Goal: Find specific fact: Find specific page/section

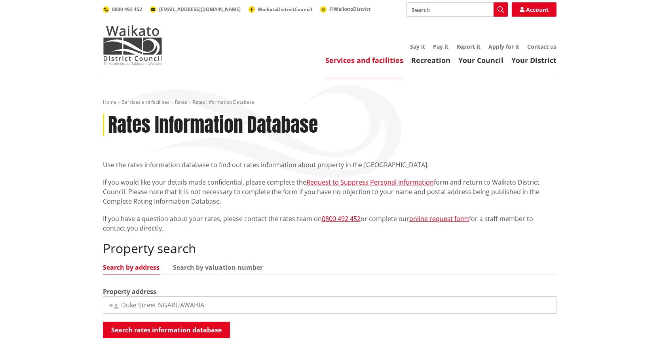
click at [197, 303] on input "search" at bounding box center [329, 304] width 453 height 17
type input "7a east street"
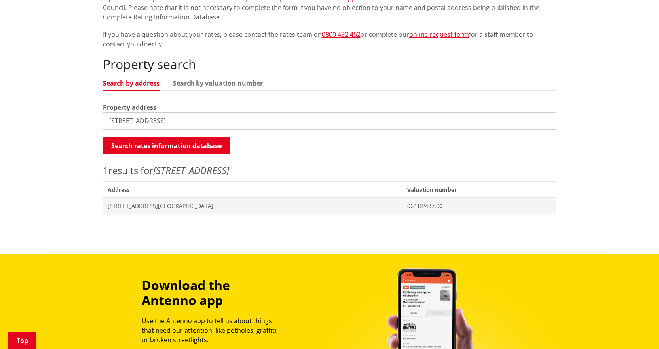
scroll to position [198, 0]
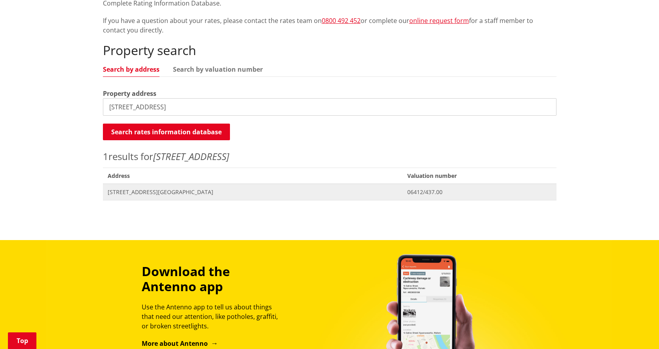
click at [149, 193] on span "7A East Street RAGLAN" at bounding box center [253, 192] width 290 height 8
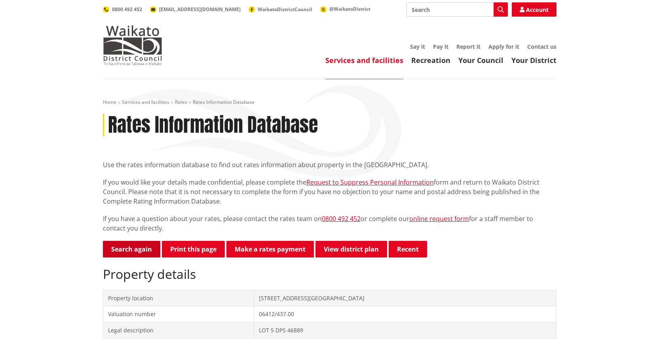
click at [123, 250] on link "Search again" at bounding box center [131, 249] width 57 height 17
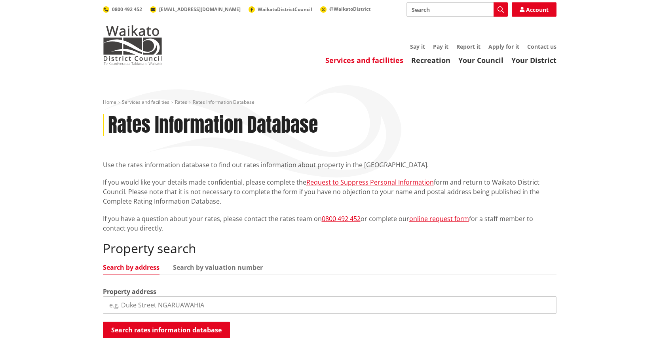
click at [193, 307] on input "search" at bounding box center [329, 304] width 453 height 17
type input "16 maataitai road"
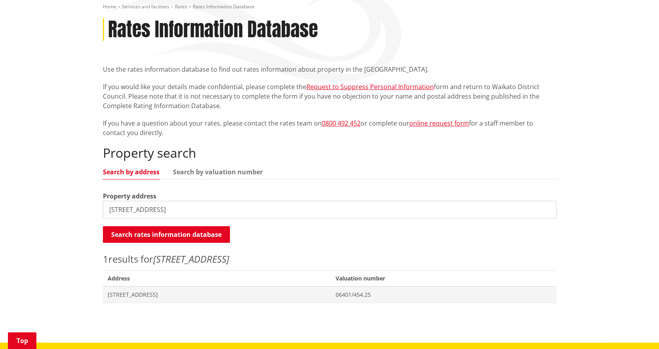
scroll to position [119, 0]
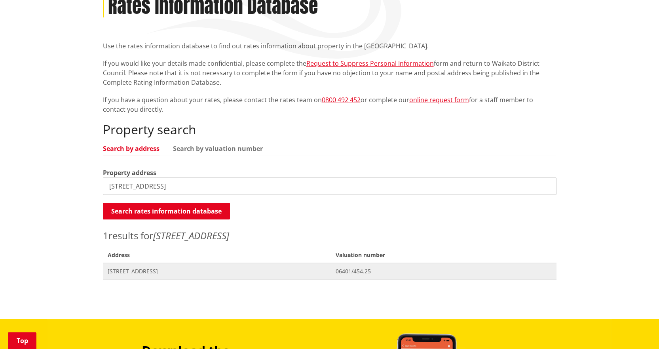
click at [165, 271] on span "[STREET_ADDRESS]" at bounding box center [217, 271] width 219 height 8
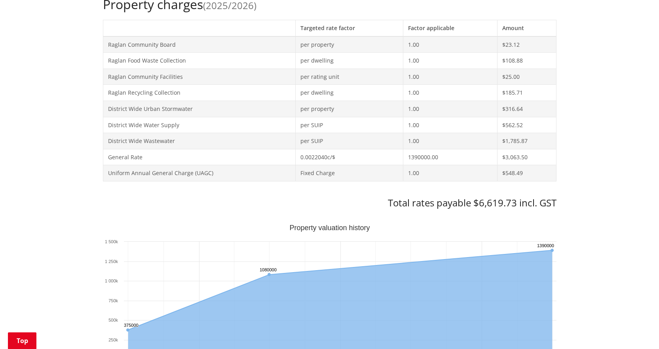
scroll to position [396, 0]
